Goal: Task Accomplishment & Management: Complete application form

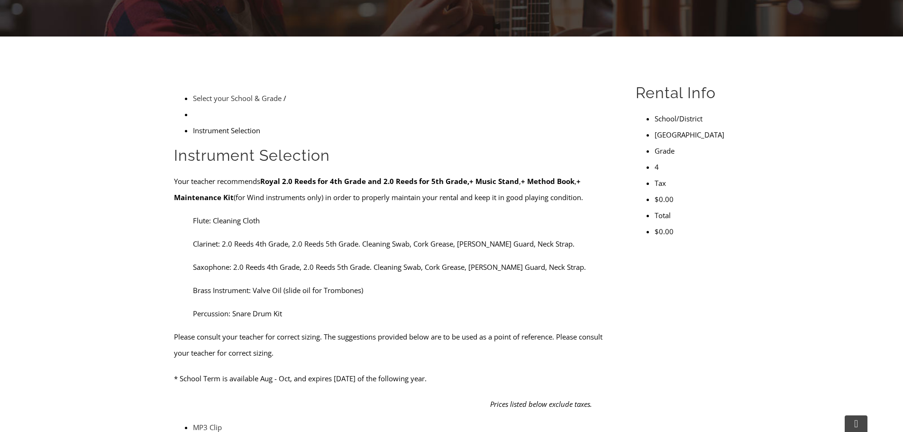
scroll to position [237, 0]
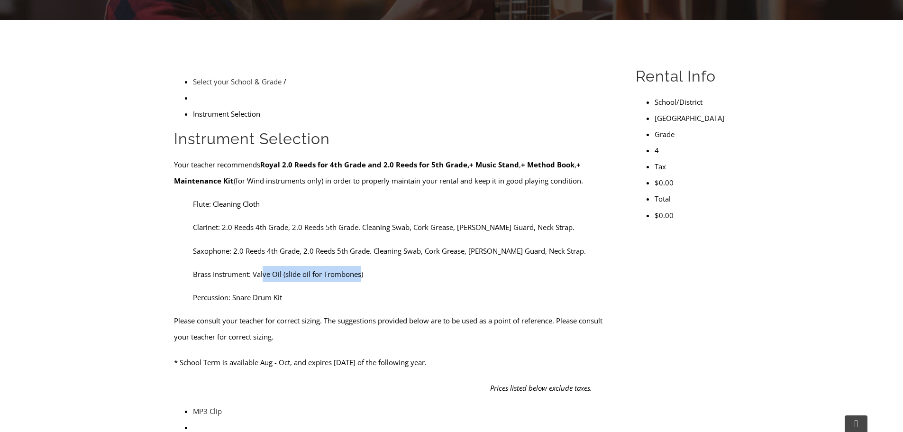
drag, startPoint x: 249, startPoint y: 176, endPoint x: 348, endPoint y: 180, distance: 98.2
click at [348, 266] on ul "Brass Instrument: Valve Oil (slide oil for Trombones)" at bounding box center [394, 274] width 440 height 16
drag, startPoint x: 225, startPoint y: 196, endPoint x: 290, endPoint y: 197, distance: 65.0
click at [290, 289] on ul "Percussion: Snare Drum Kit" at bounding box center [394, 297] width 440 height 16
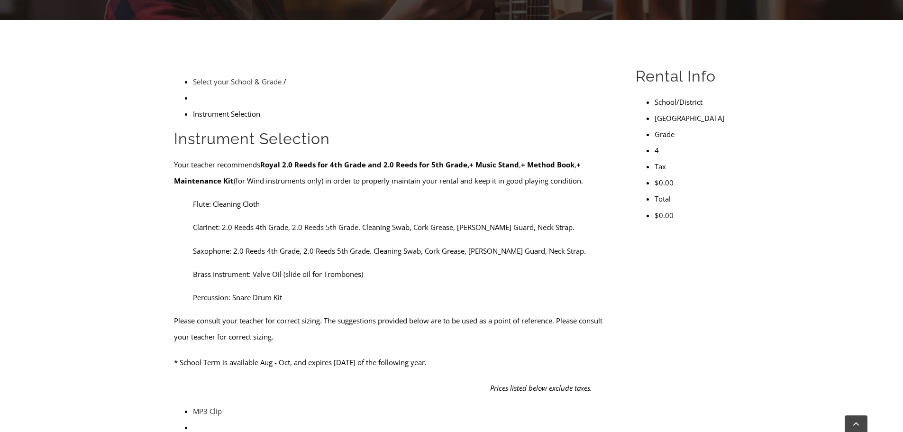
click at [290, 289] on ul "Percussion: Snare Drum Kit" at bounding box center [394, 297] width 440 height 16
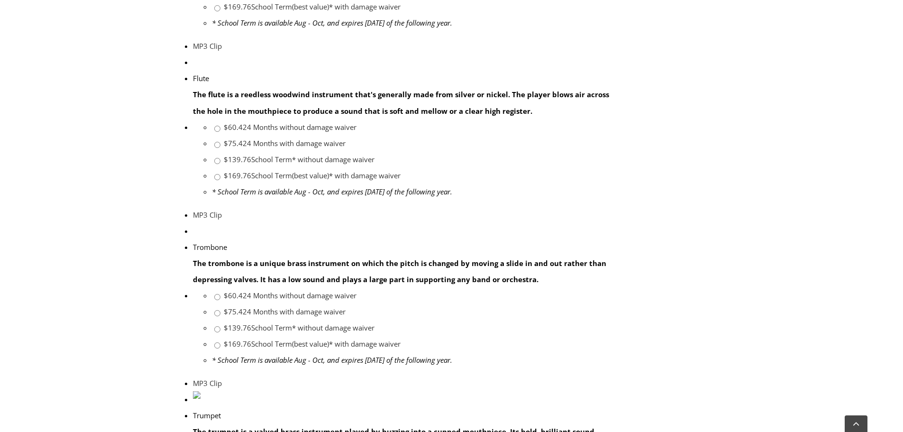
scroll to position [711, 0]
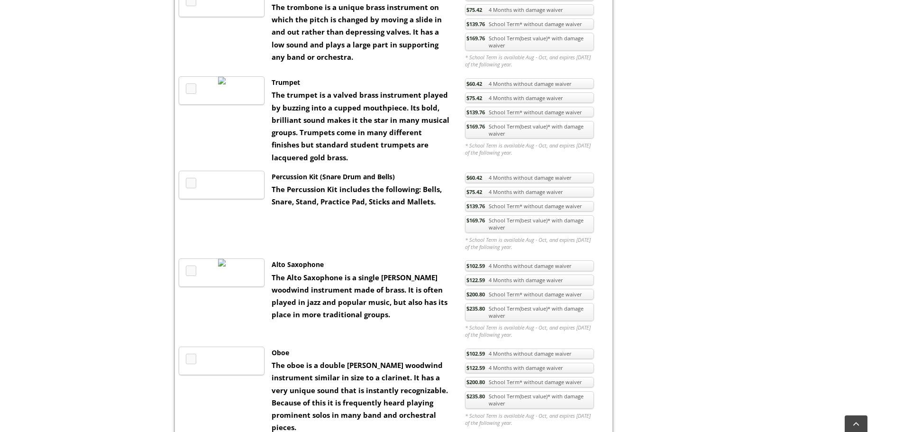
click at [189, 185] on link "MP3 Clip" at bounding box center [191, 183] width 10 height 10
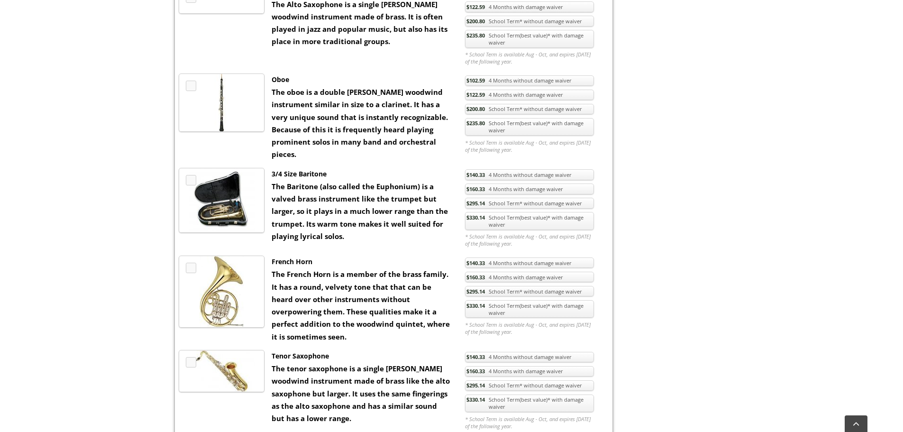
scroll to position [996, 0]
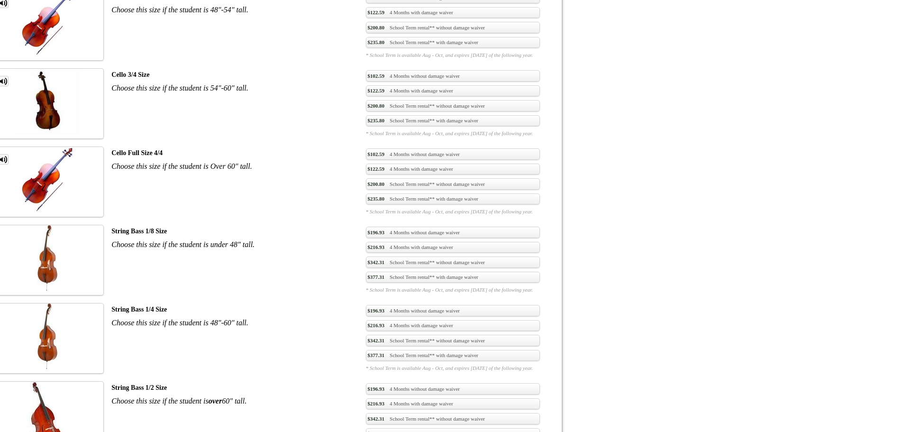
scroll to position [1659, 0]
